Goal: Task Accomplishment & Management: Manage account settings

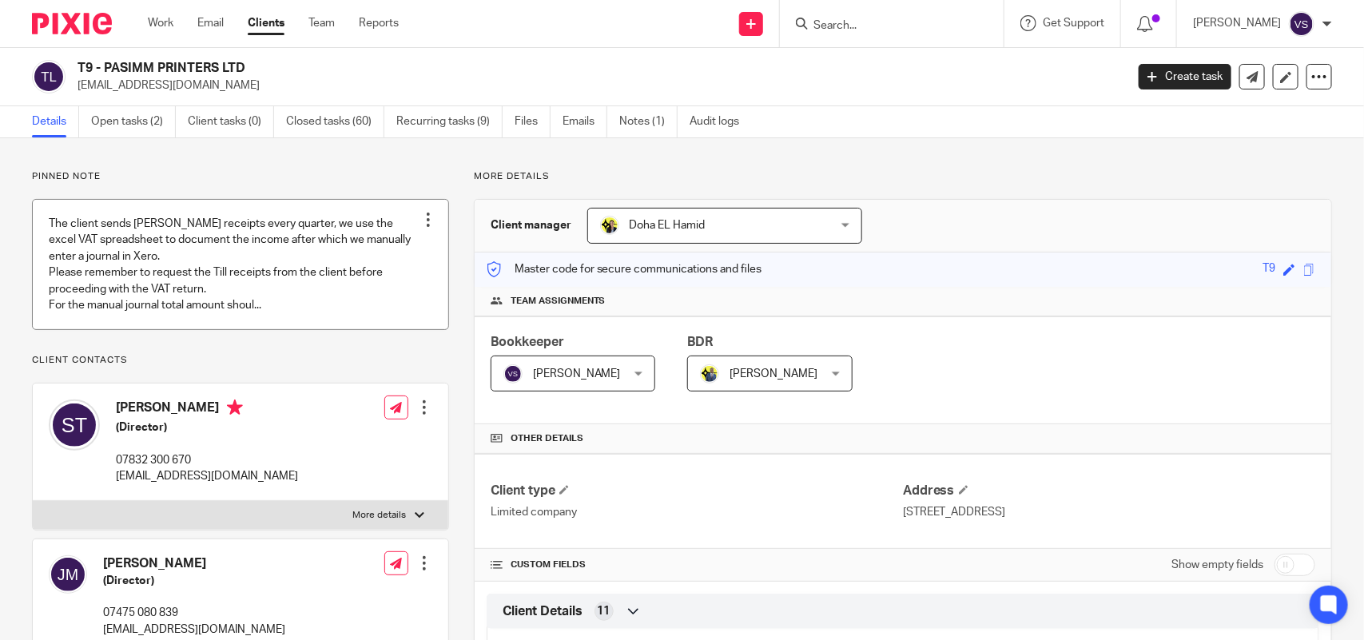
click at [246, 253] on link at bounding box center [240, 264] width 415 height 129
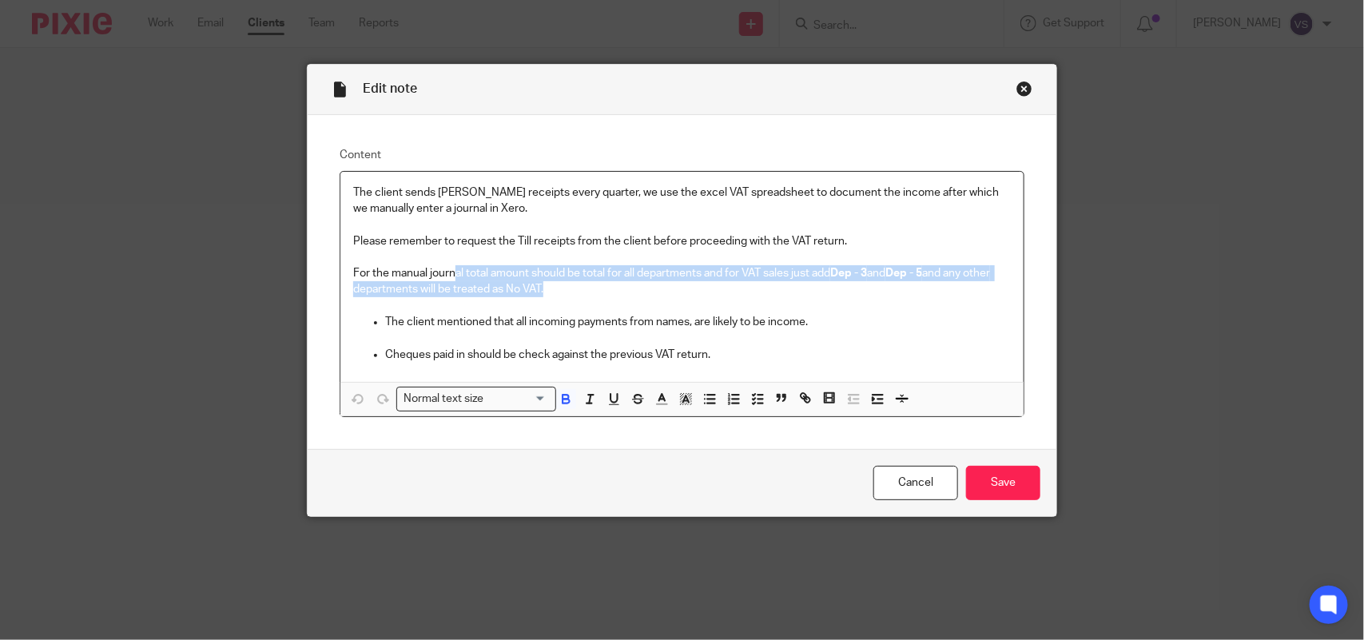
drag, startPoint x: 451, startPoint y: 272, endPoint x: 847, endPoint y: 285, distance: 395.6
click at [847, 285] on p "For the manual journal total amount should be total for all departments and for…" at bounding box center [681, 281] width 657 height 33
drag, startPoint x: 542, startPoint y: 292, endPoint x: 347, endPoint y: 266, distance: 195.8
click at [353, 266] on p "For the manual journal total amount should be total for all departments and for…" at bounding box center [681, 281] width 657 height 33
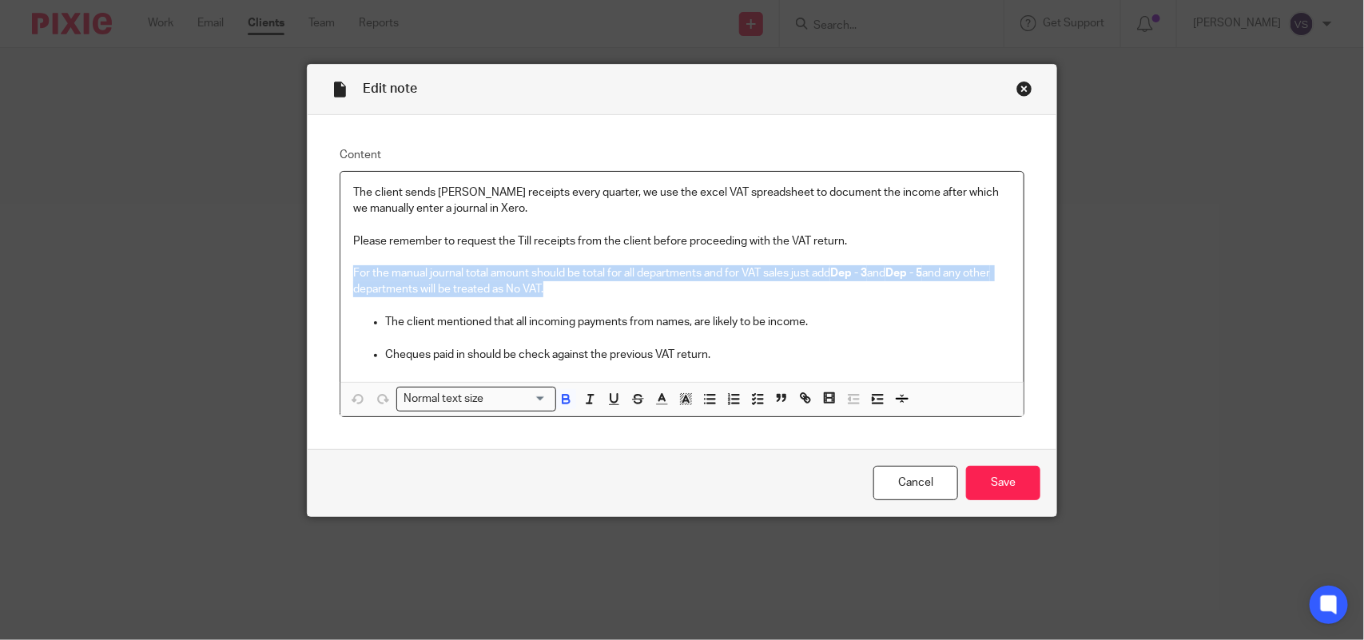
click at [399, 270] on p "For the manual journal total amount should be total for all departments and for…" at bounding box center [681, 281] width 657 height 33
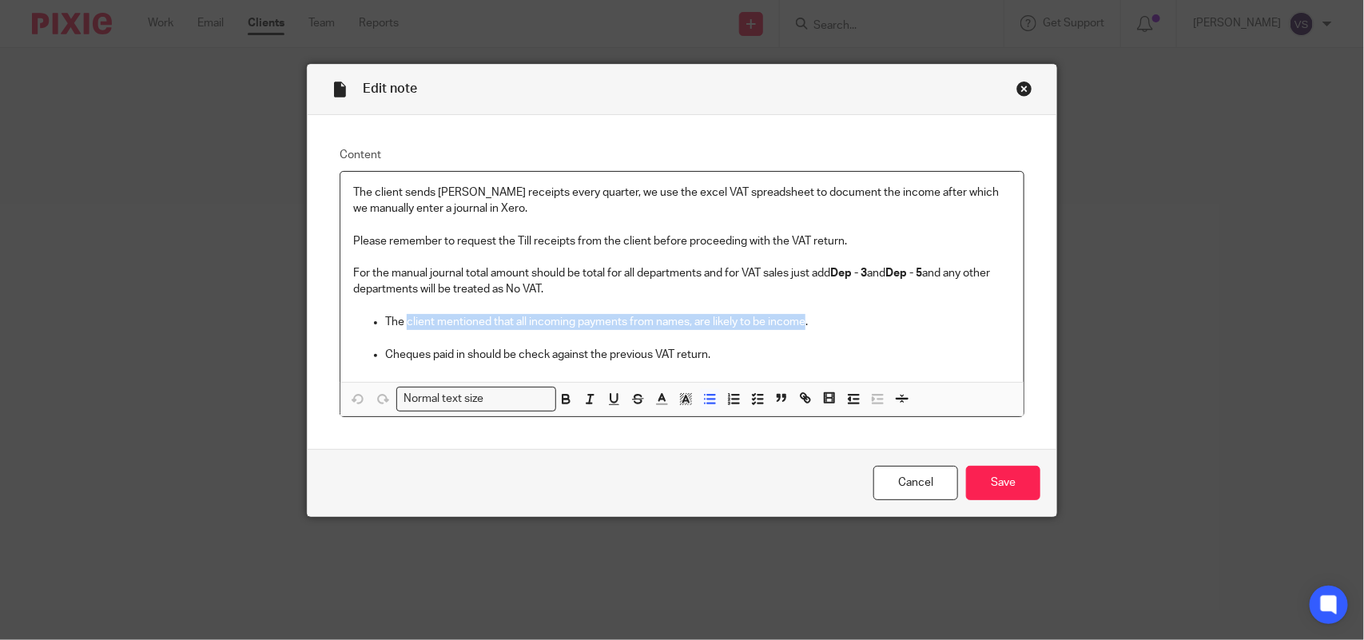
drag, startPoint x: 402, startPoint y: 322, endPoint x: 800, endPoint y: 325, distance: 397.8
click at [800, 325] on p "The client mentioned that all incoming payments from names, are likely to be in…" at bounding box center [697, 322] width 625 height 16
click at [1018, 93] on div "Close this dialog window" at bounding box center [1024, 89] width 16 height 16
